Goal: Entertainment & Leisure: Consume media (video, audio)

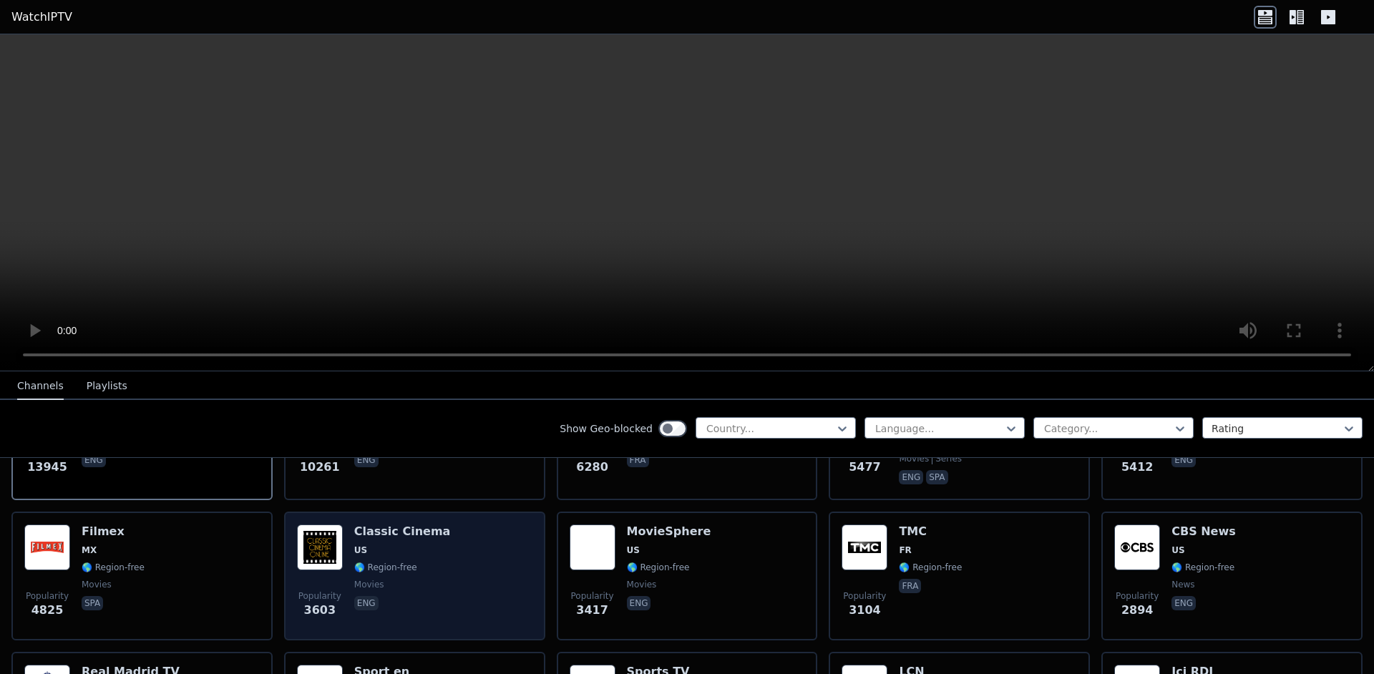
scroll to position [243, 0]
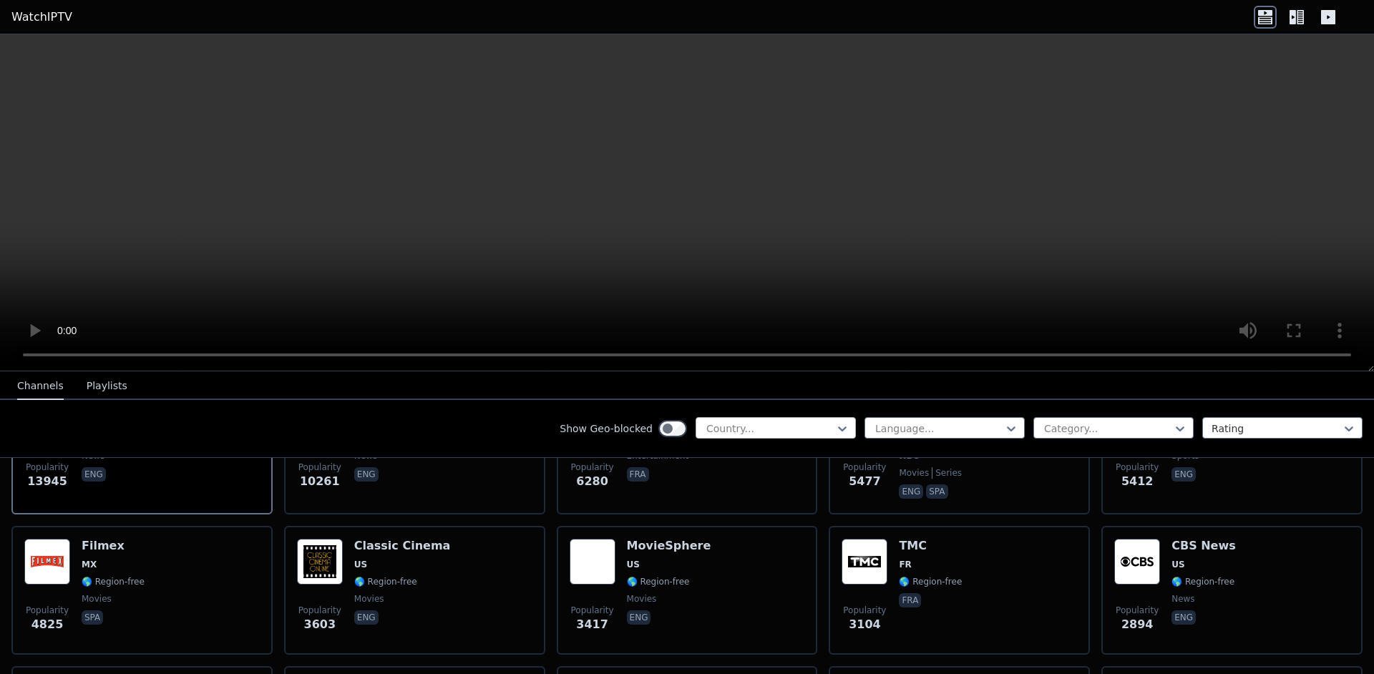
click at [770, 425] on div at bounding box center [770, 429] width 130 height 14
type input "**"
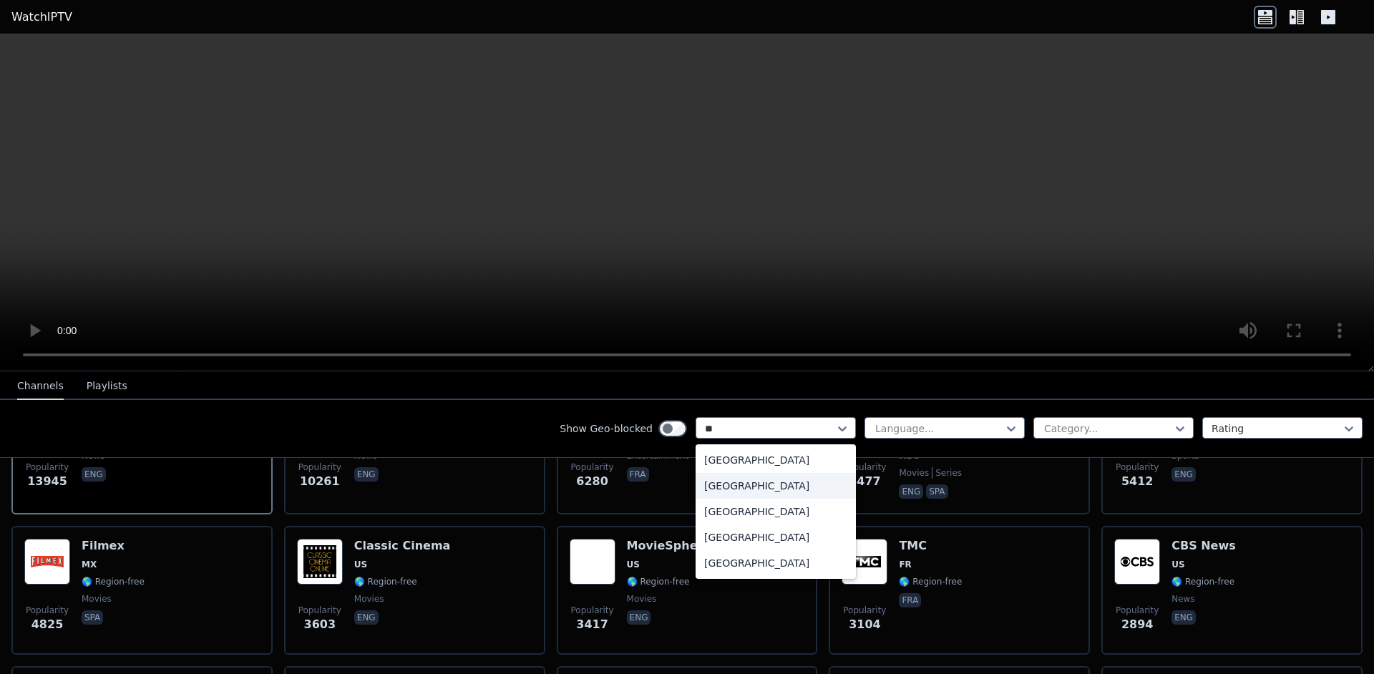
click at [818, 488] on div "[GEOGRAPHIC_DATA]" at bounding box center [776, 486] width 160 height 26
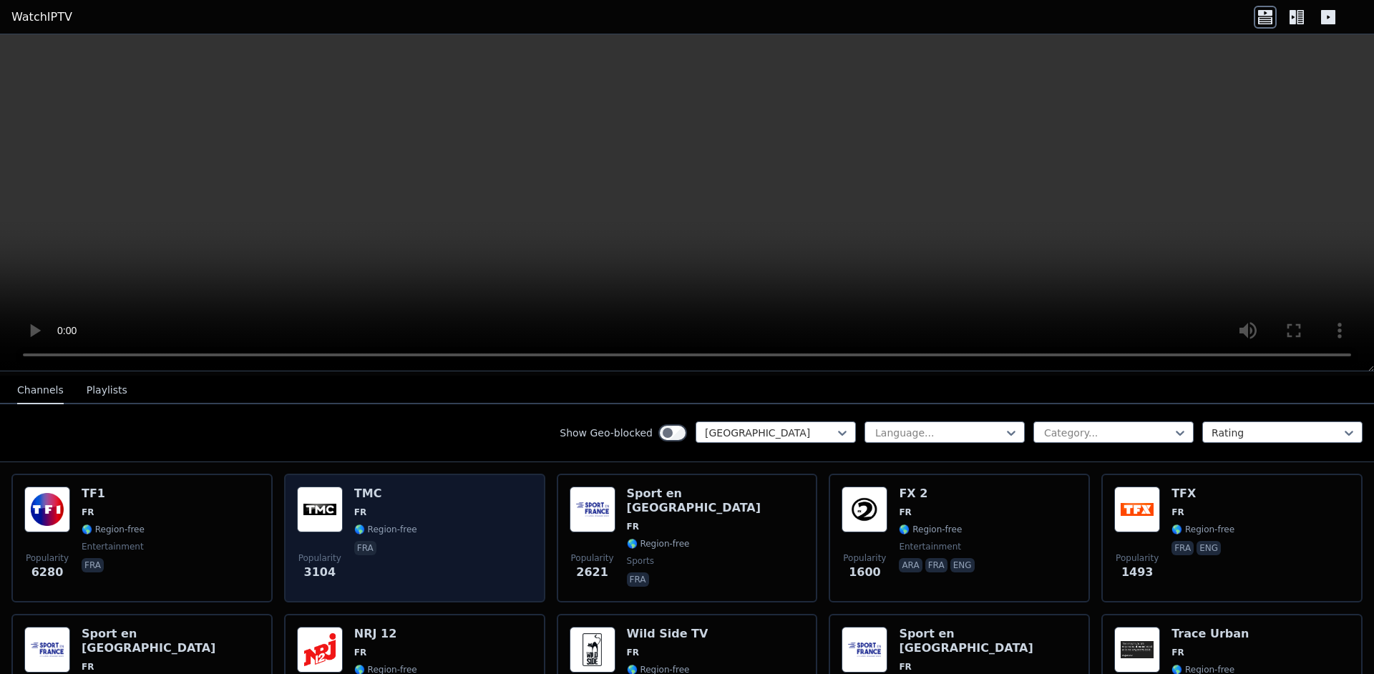
scroll to position [143, 0]
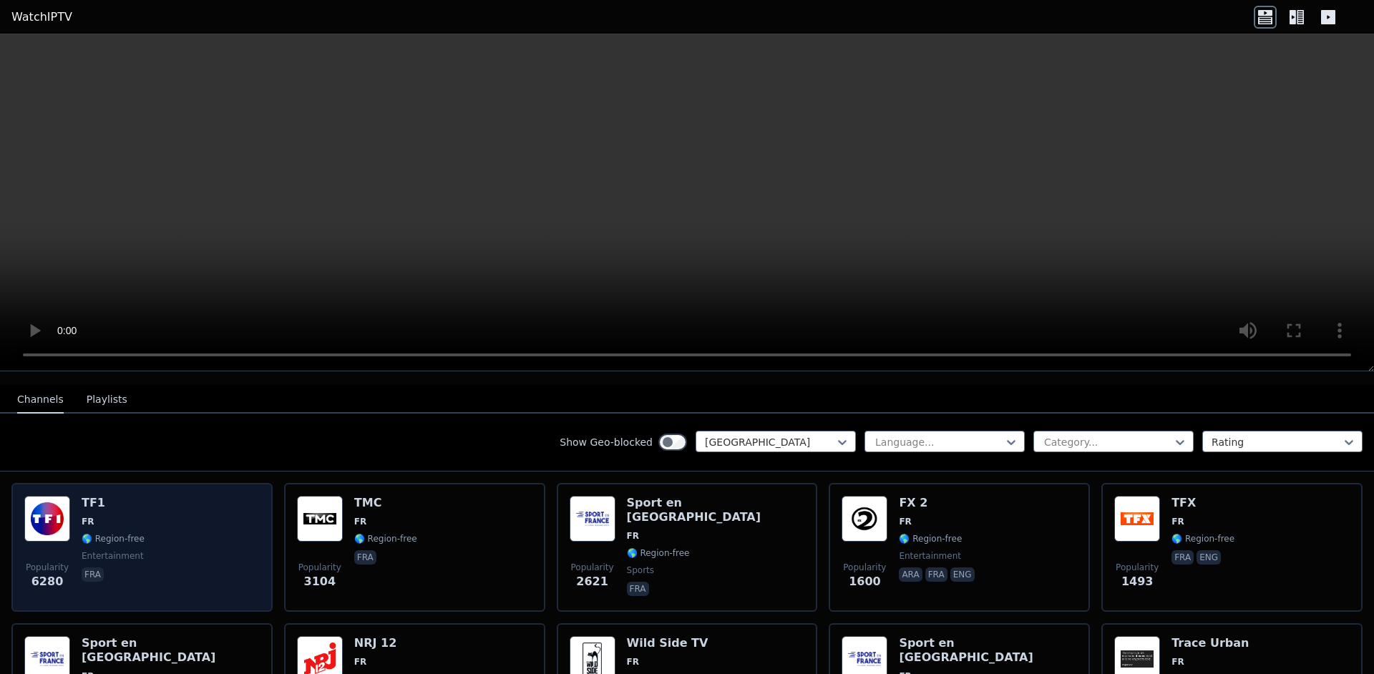
click at [160, 501] on div "Popularity 6280 TF1 FR 🌎 Region-free entertainment fra" at bounding box center [142, 547] width 236 height 103
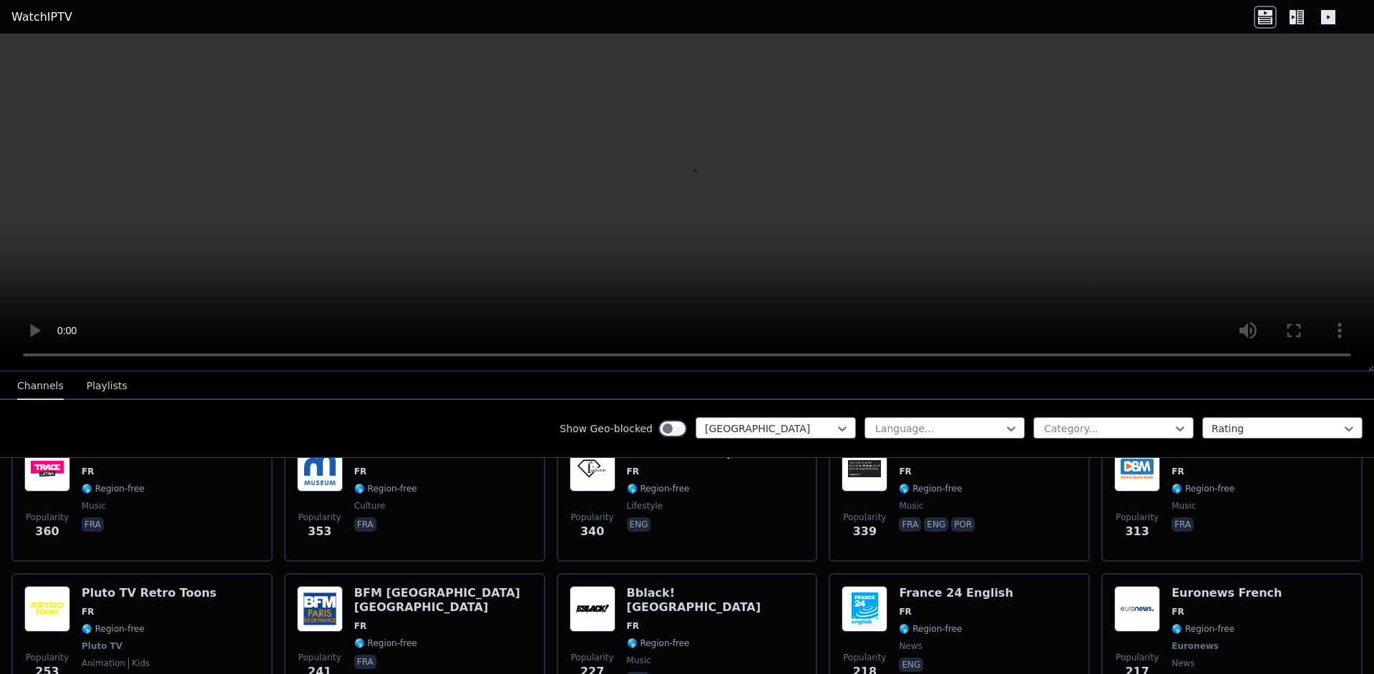
scroll to position [687, 0]
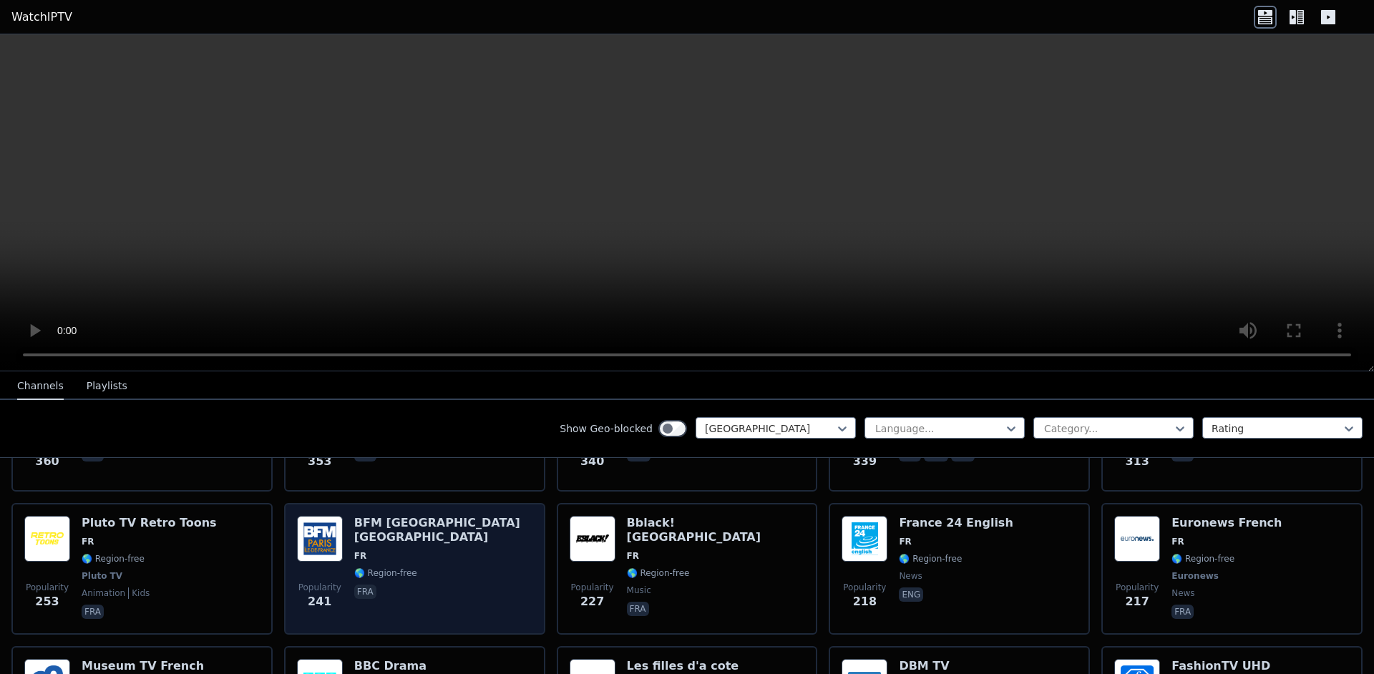
click at [450, 533] on div "BFM [GEOGRAPHIC_DATA] [GEOGRAPHIC_DATA] 🌎 Region-free fra" at bounding box center [443, 569] width 178 height 106
